Goal: Check status

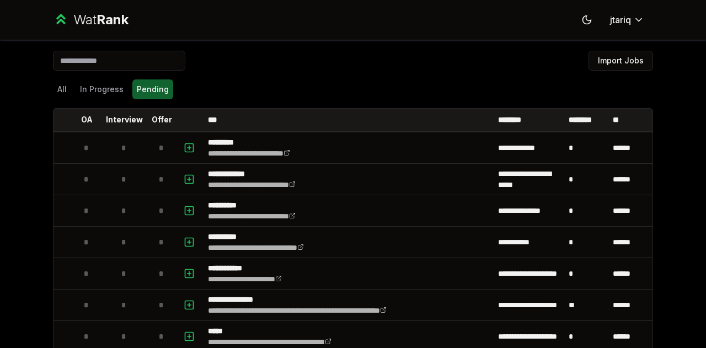
scroll to position [51, 0]
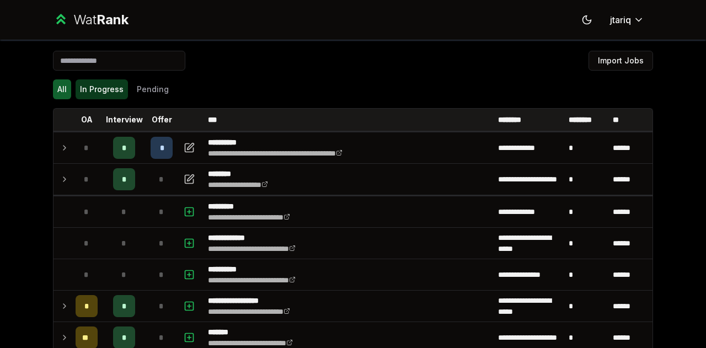
click at [107, 93] on button "In Progress" at bounding box center [102, 89] width 52 height 20
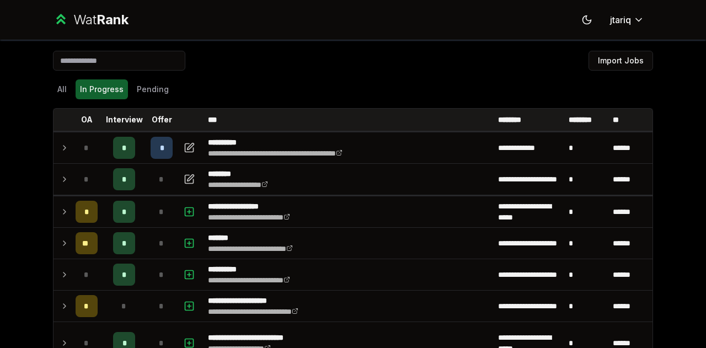
click at [151, 92] on button "Pending" at bounding box center [152, 89] width 41 height 20
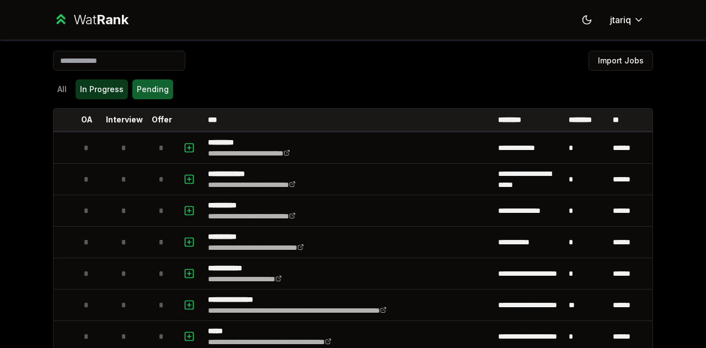
click at [109, 92] on button "In Progress" at bounding box center [102, 89] width 52 height 20
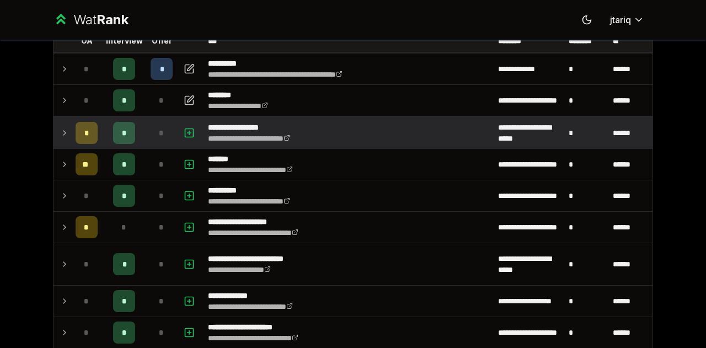
scroll to position [79, 0]
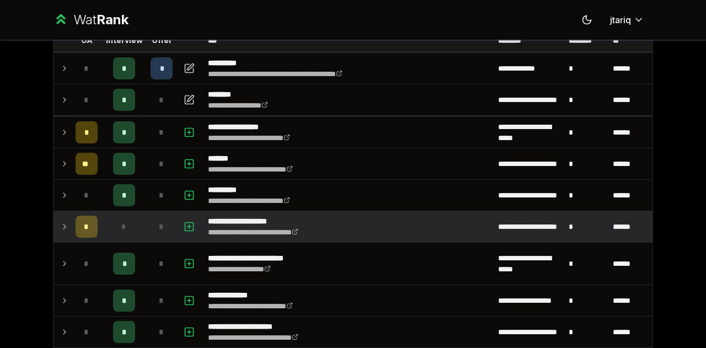
click at [60, 223] on icon at bounding box center [64, 226] width 9 height 13
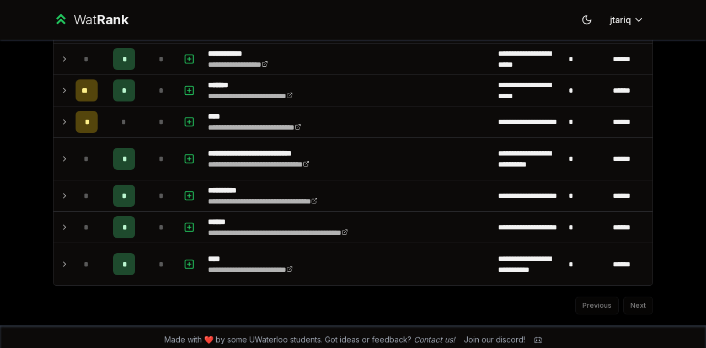
scroll to position [804, 0]
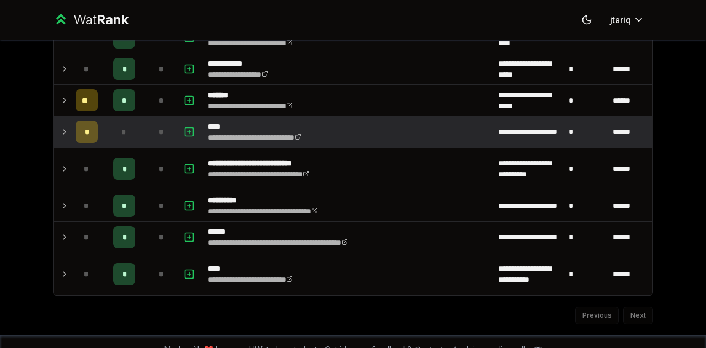
click at [54, 130] on td at bounding box center [63, 131] width 18 height 31
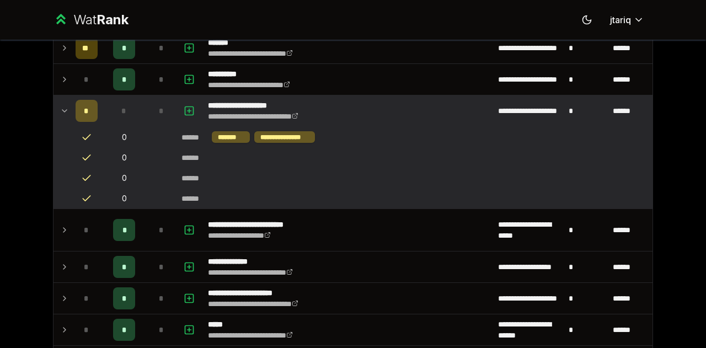
scroll to position [0, 0]
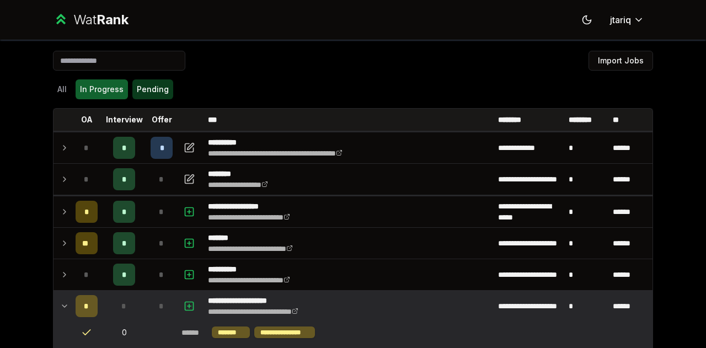
click at [136, 85] on button "Pending" at bounding box center [152, 89] width 41 height 20
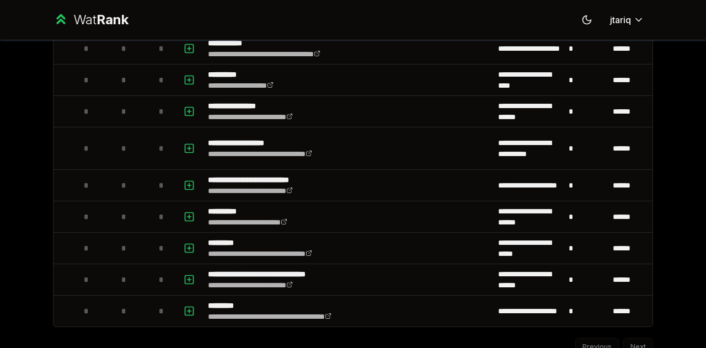
scroll to position [562, 0]
